Goal: Complete application form: Complete application form

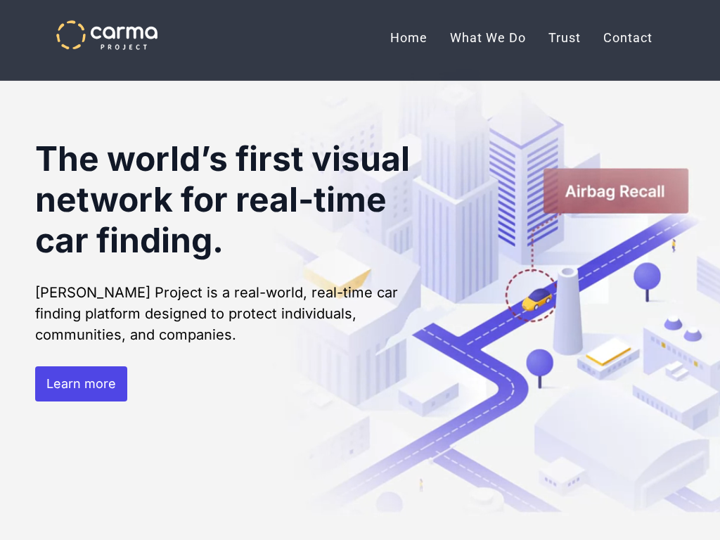
scroll to position [4037, 0]
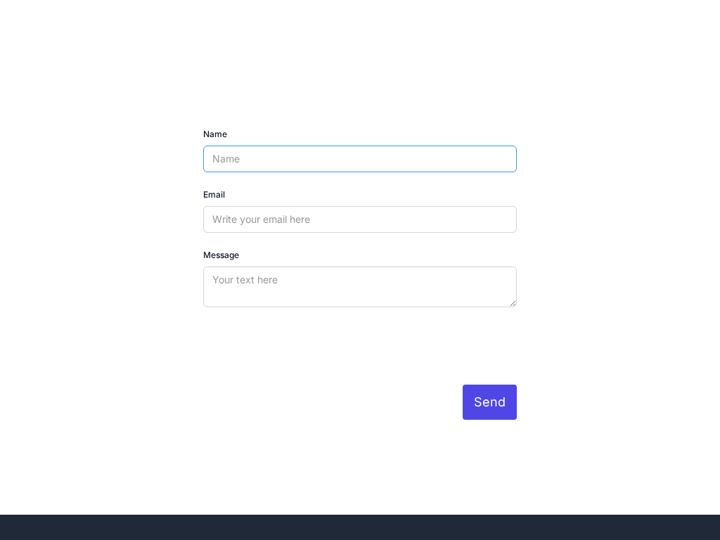
click at [360, 146] on input "Name" at bounding box center [360, 159] width 314 height 27
type input "[PERSON_NAME]"
click at [360, 146] on input "Name" at bounding box center [360, 159] width 314 height 27
type input "27700"
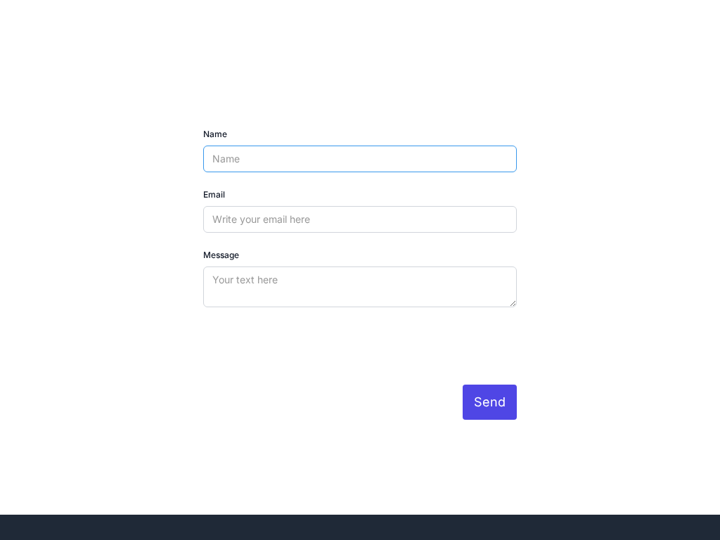
click at [360, 146] on input "Name" at bounding box center [360, 159] width 314 height 27
type input "Garden"
click at [360, 146] on input "Name" at bounding box center [360, 159] width 314 height 27
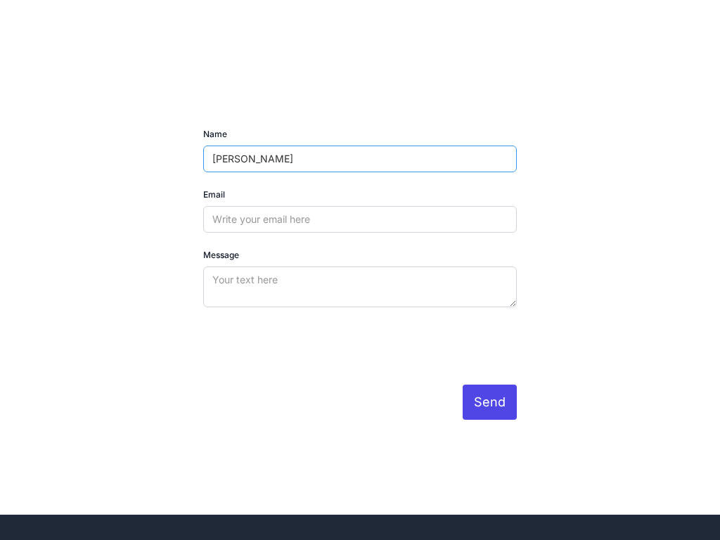
type input "[PERSON_NAME]"
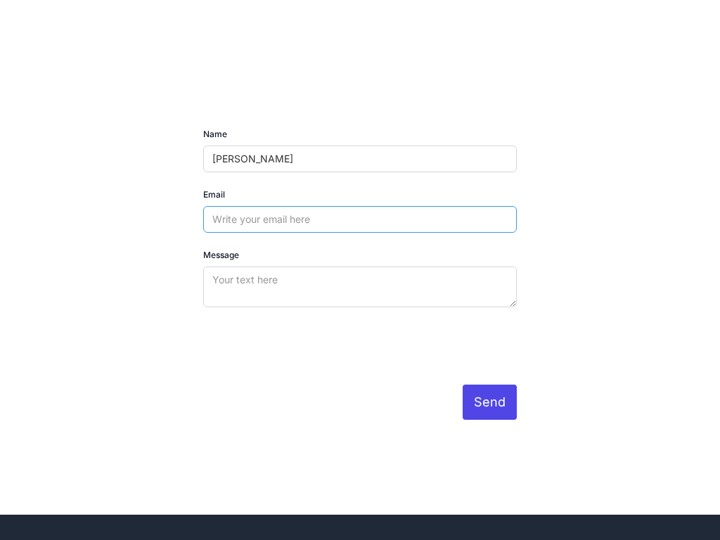
click at [360, 206] on input "Email" at bounding box center [360, 219] width 314 height 27
type input "[EMAIL_ADDRESS][DOMAIN_NAME]"
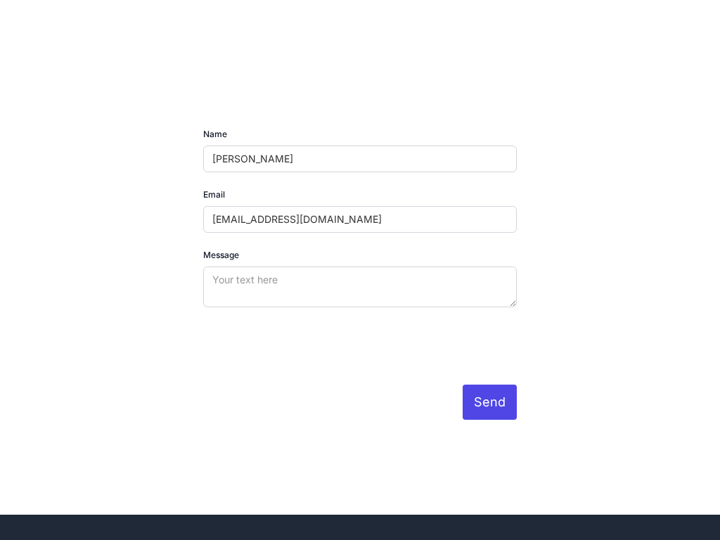
scroll to position [4039, 0]
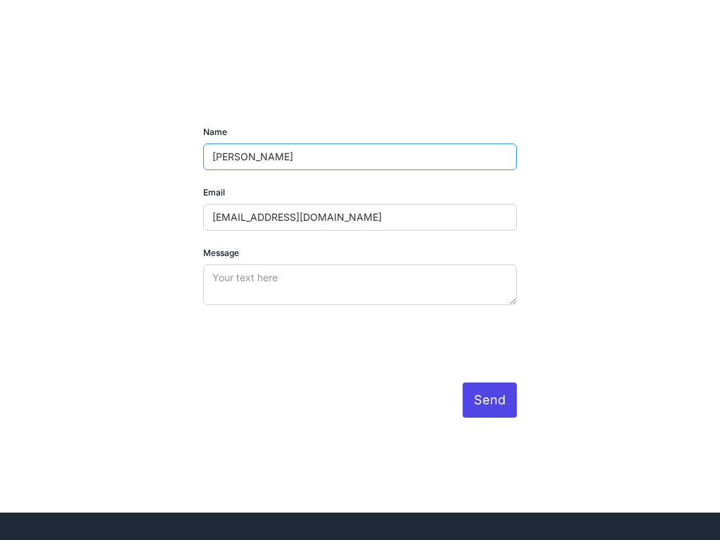
click at [463, 382] on input "Send" at bounding box center [490, 399] width 54 height 35
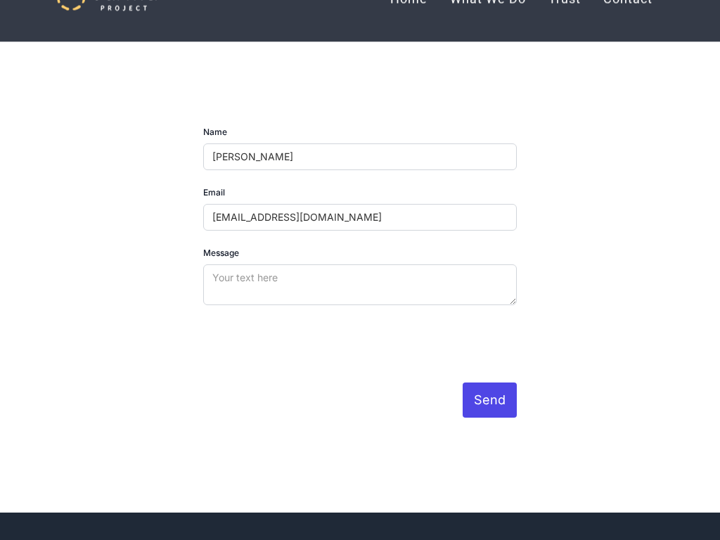
click at [490, 382] on input "Send" at bounding box center [490, 399] width 54 height 35
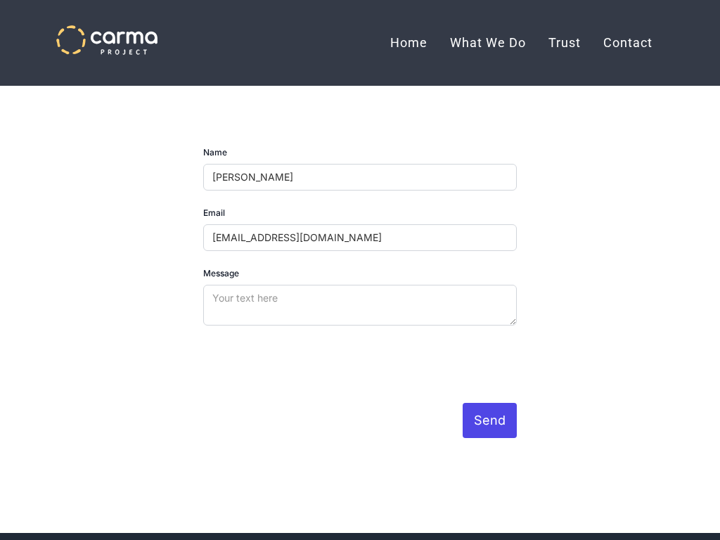
scroll to position [4019, 0]
click at [360, 78] on div at bounding box center [360, 43] width 720 height 86
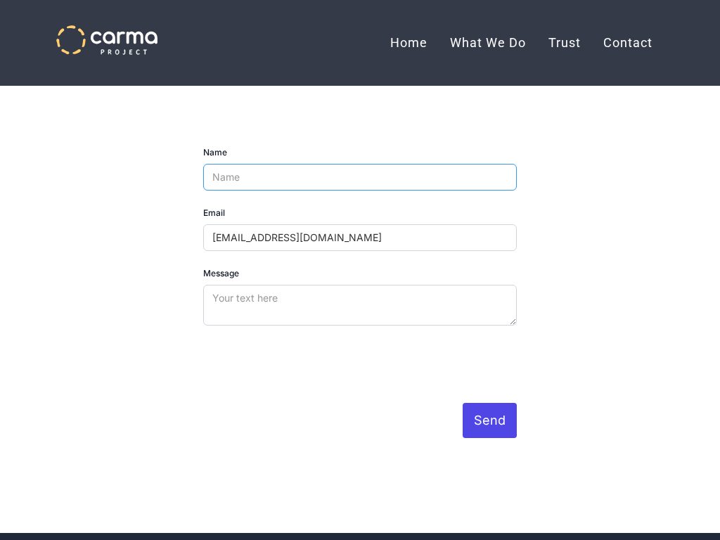
click at [360, 190] on input "Name" at bounding box center [360, 177] width 314 height 27
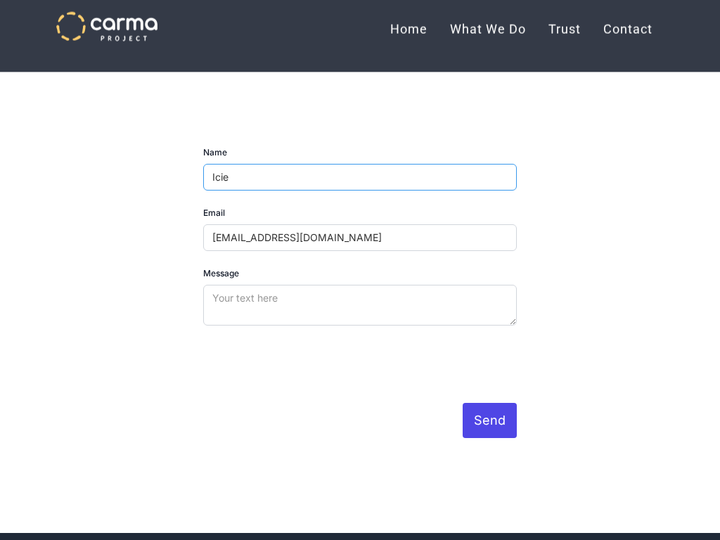
scroll to position [3980, 0]
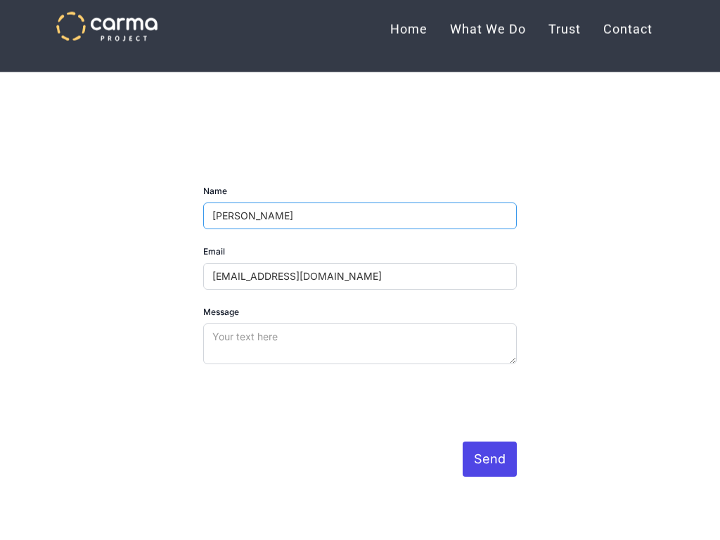
click at [360, 202] on input "[PERSON_NAME]" at bounding box center [360, 215] width 314 height 27
type input "I"
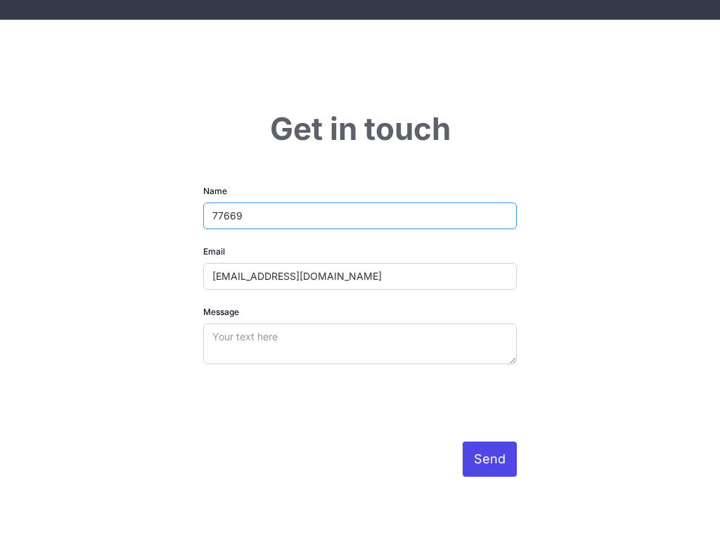
type input "77669"
click at [360, 202] on input "Name" at bounding box center [360, 215] width 314 height 27
click at [360, 202] on input "[PERSON_NAME]" at bounding box center [360, 215] width 314 height 27
type input "I"
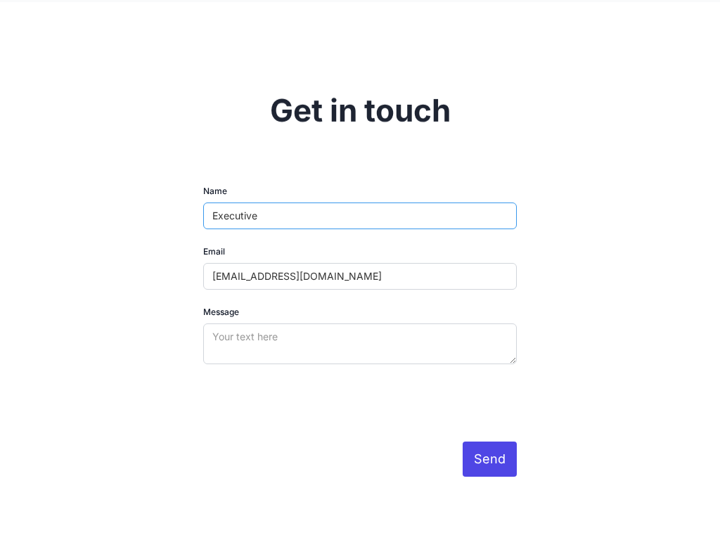
type input "Executive"
click at [360, 202] on input "Name" at bounding box center [360, 215] width 314 height 27
type input "[PERSON_NAME]"
